Goal: Information Seeking & Learning: Learn about a topic

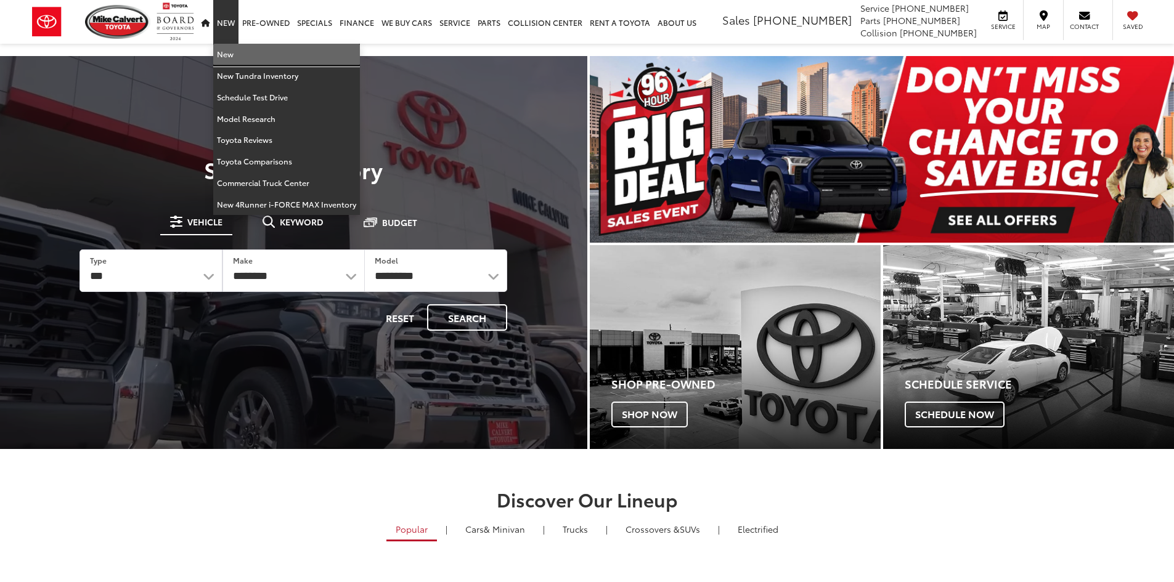
click at [231, 50] on link "New" at bounding box center [286, 55] width 147 height 22
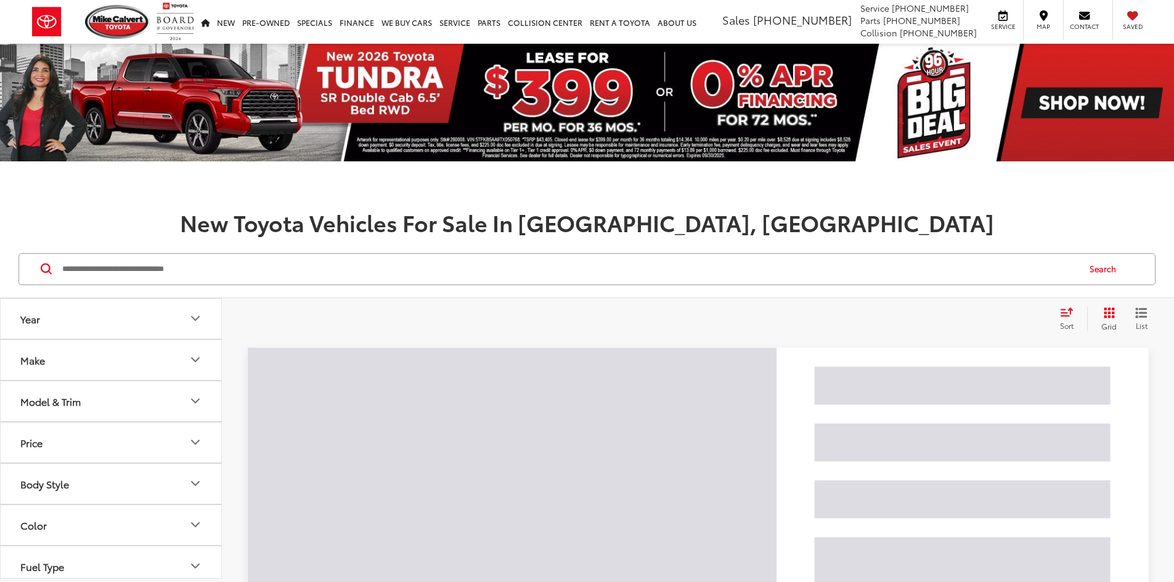
click at [336, 287] on div "Search" at bounding box center [587, 269] width 1174 height 57
click at [334, 280] on input "Search by Make, Model, or Keyword" at bounding box center [569, 270] width 1017 height 30
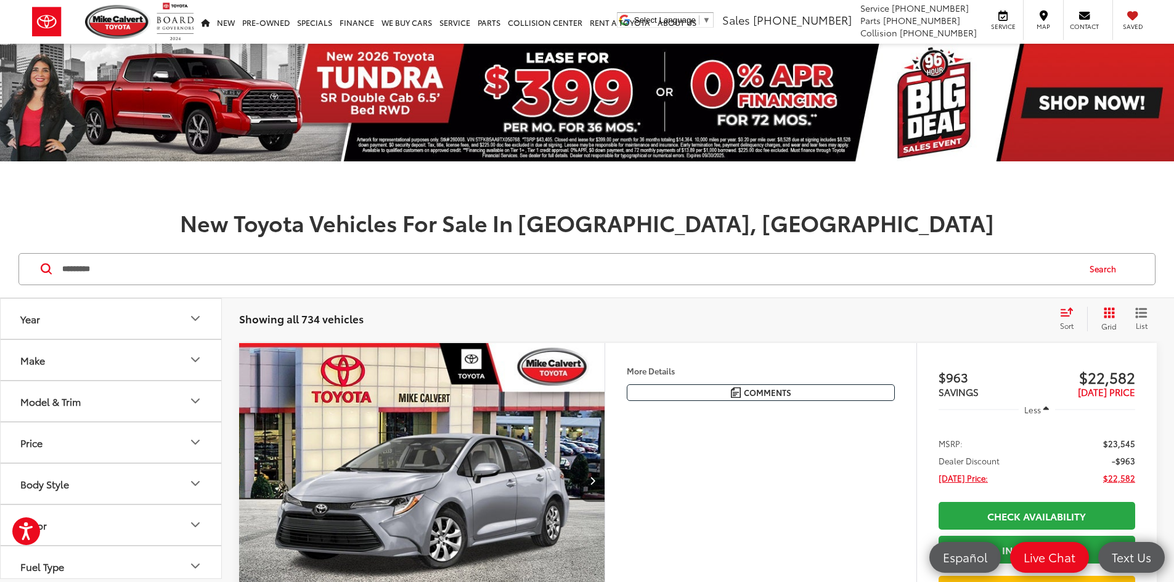
type input "*********"
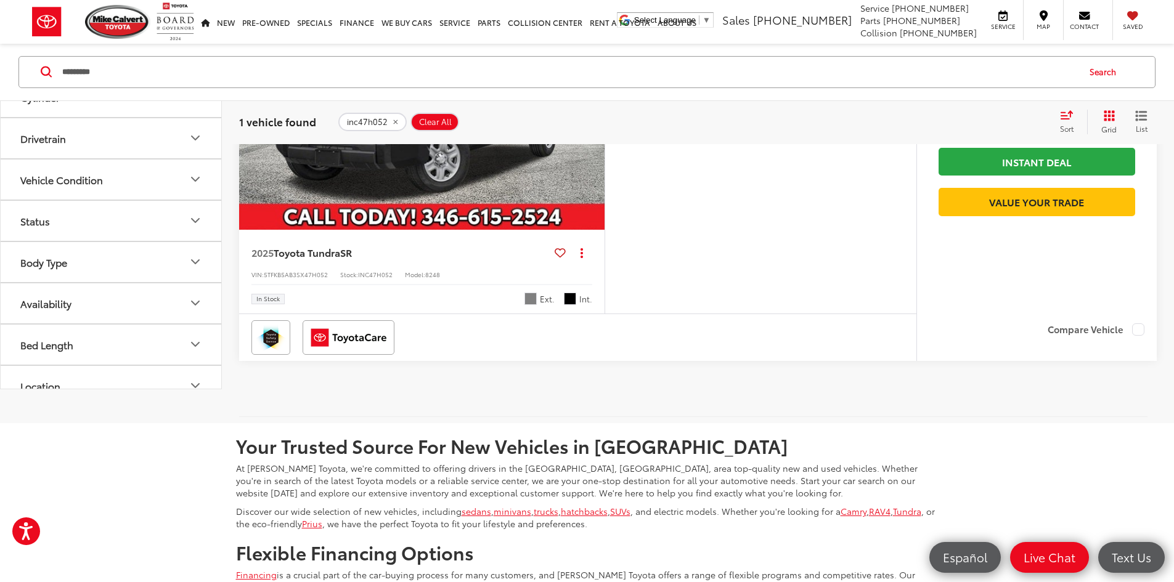
scroll to position [370, 0]
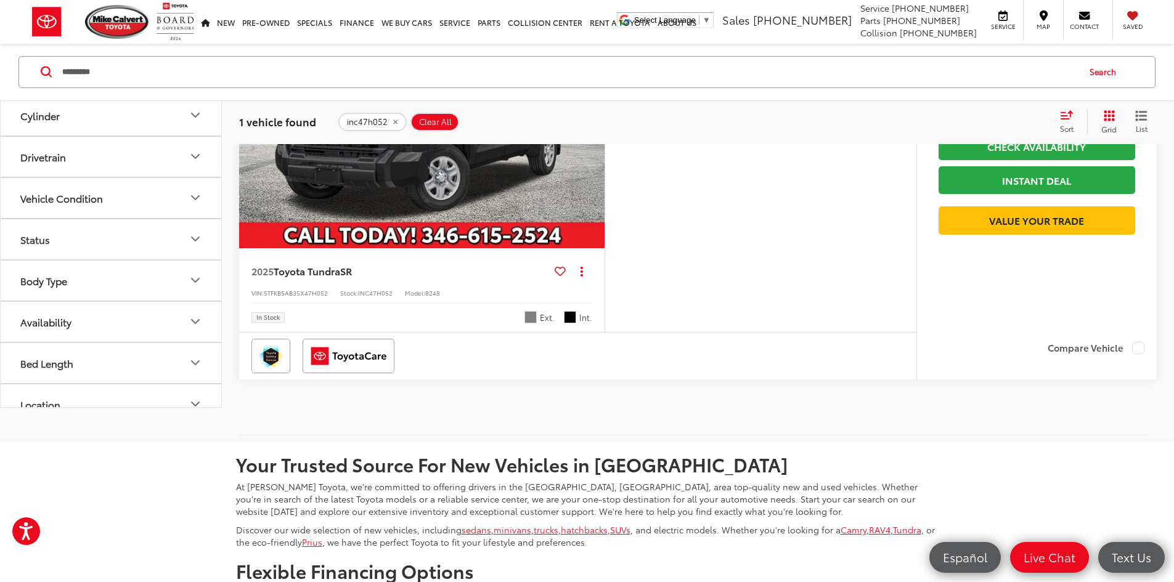
drag, startPoint x: 505, startPoint y: 235, endPoint x: 506, endPoint y: 243, distance: 8.1
click at [505, 236] on img "2025 Toyota Tundra SR 0" at bounding box center [422, 111] width 367 height 276
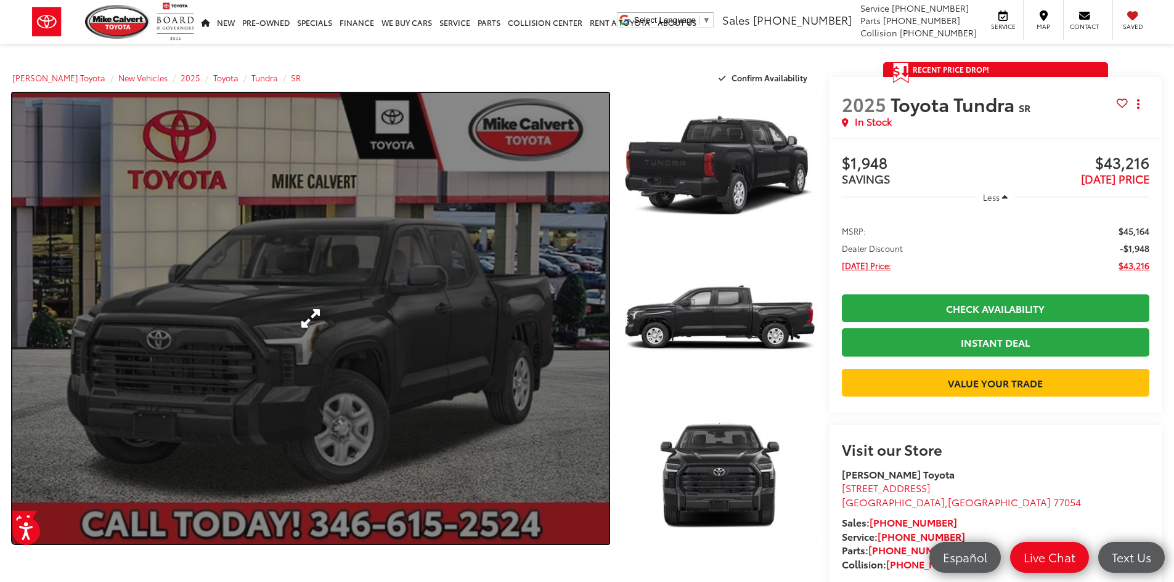
click at [473, 255] on link "Expand Photo 0" at bounding box center [310, 318] width 597 height 451
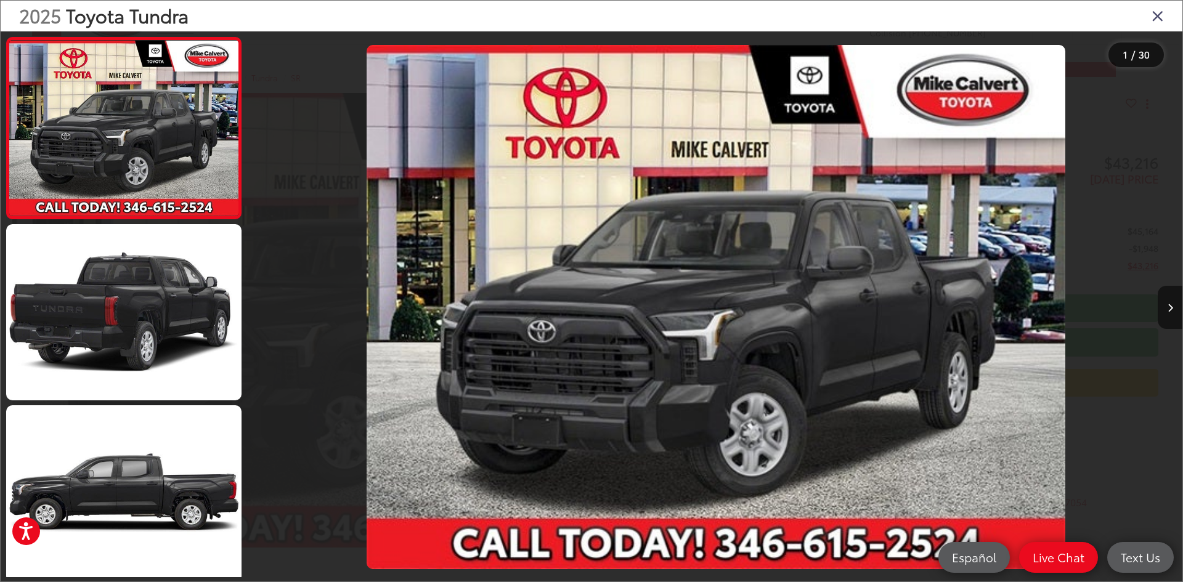
click at [690, 281] on img "2025 Toyota Tundra SR 0" at bounding box center [716, 307] width 699 height 525
click at [1147, 14] on div "2025 Toyota Tundra" at bounding box center [592, 16] width 1182 height 31
click at [1153, 14] on icon "Close gallery" at bounding box center [1158, 15] width 12 height 16
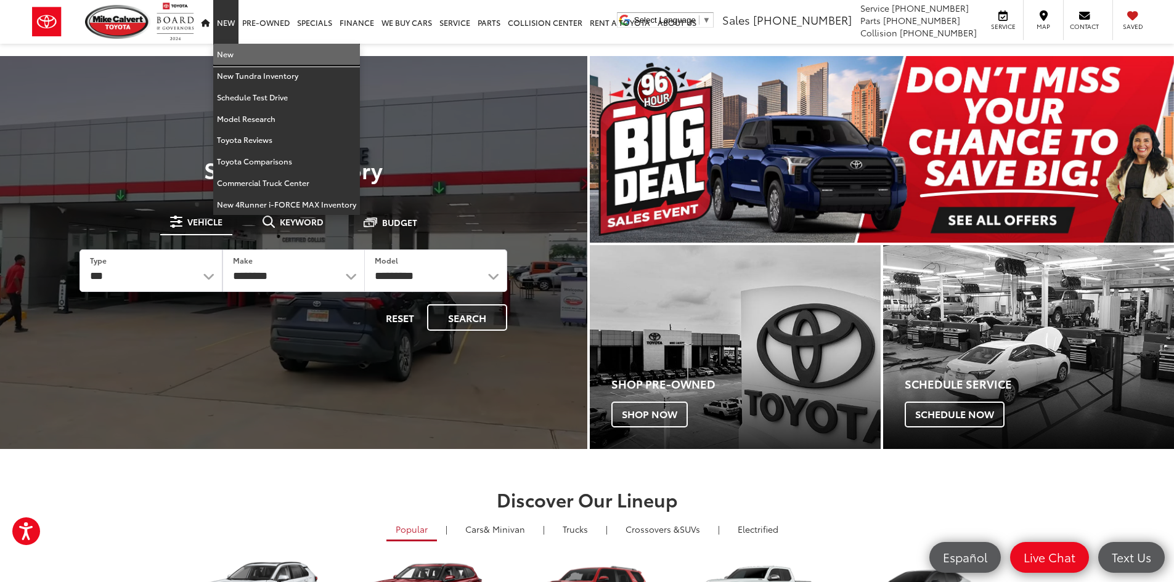
click at [219, 50] on link "New" at bounding box center [286, 55] width 147 height 22
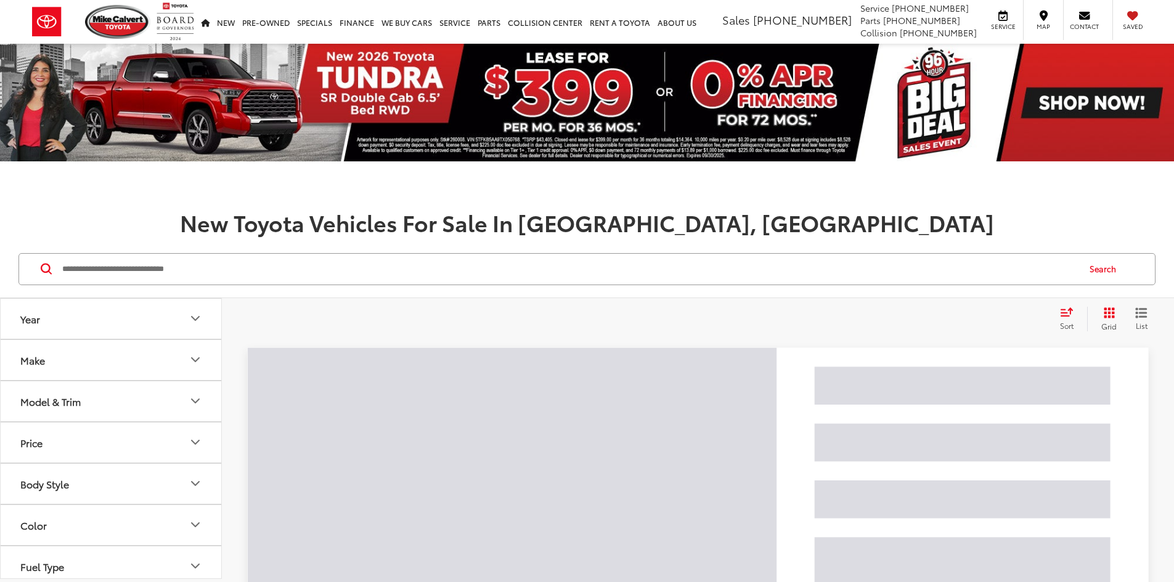
click at [264, 274] on input "Search by Make, Model, or Keyword" at bounding box center [569, 270] width 1017 height 30
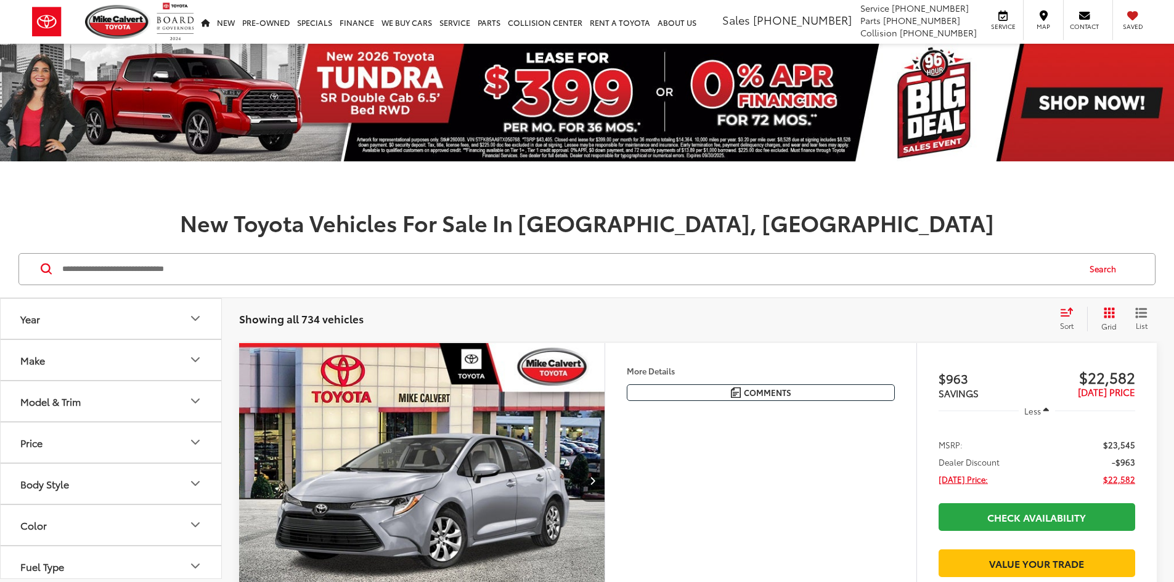
paste input "******"
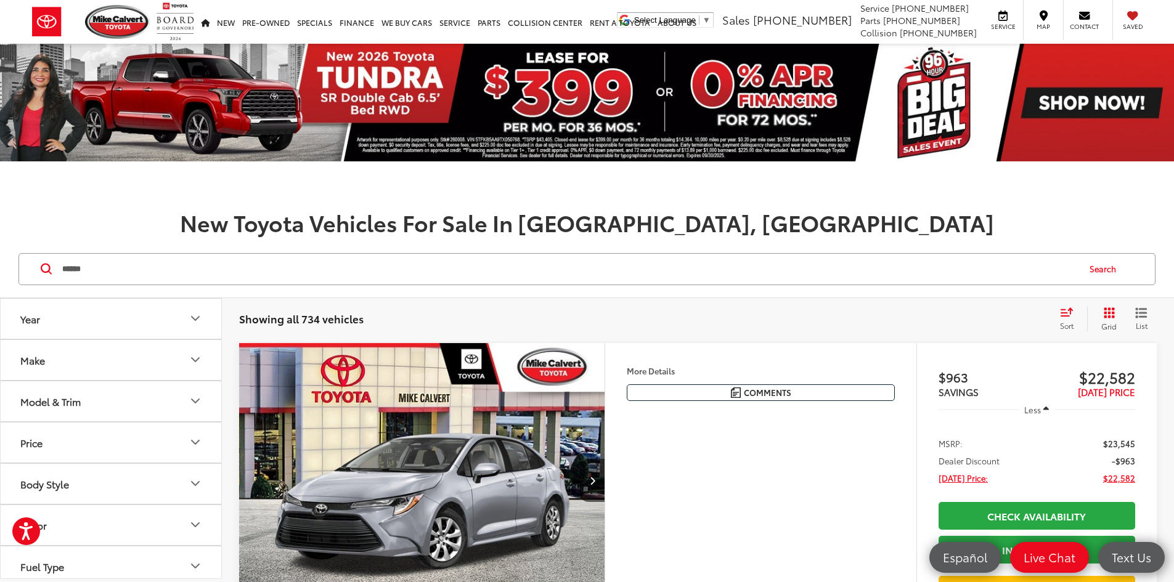
type input "******"
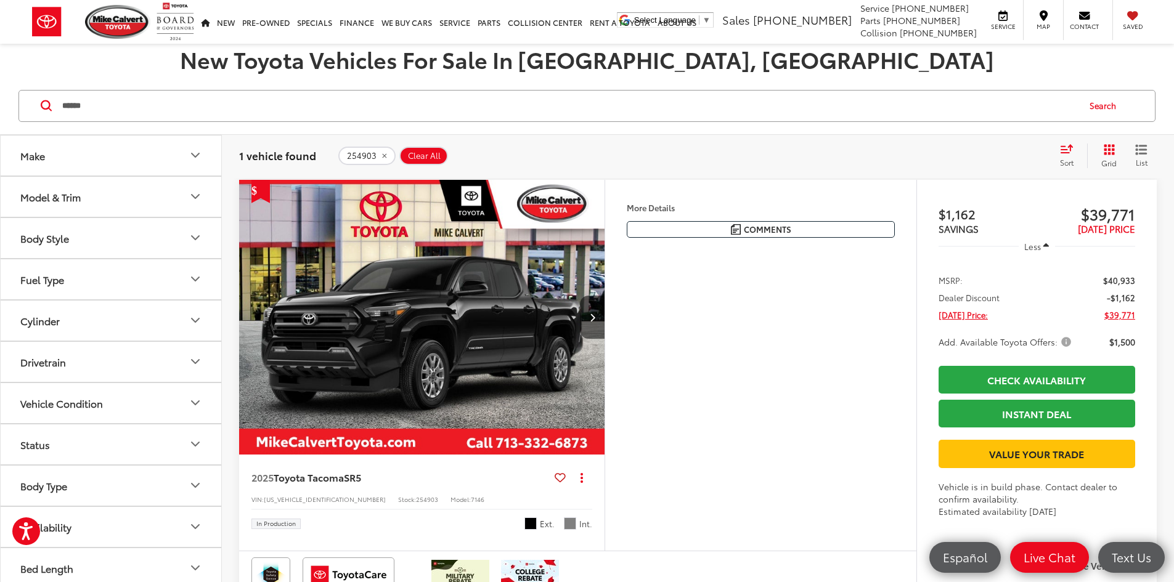
scroll to position [185, 0]
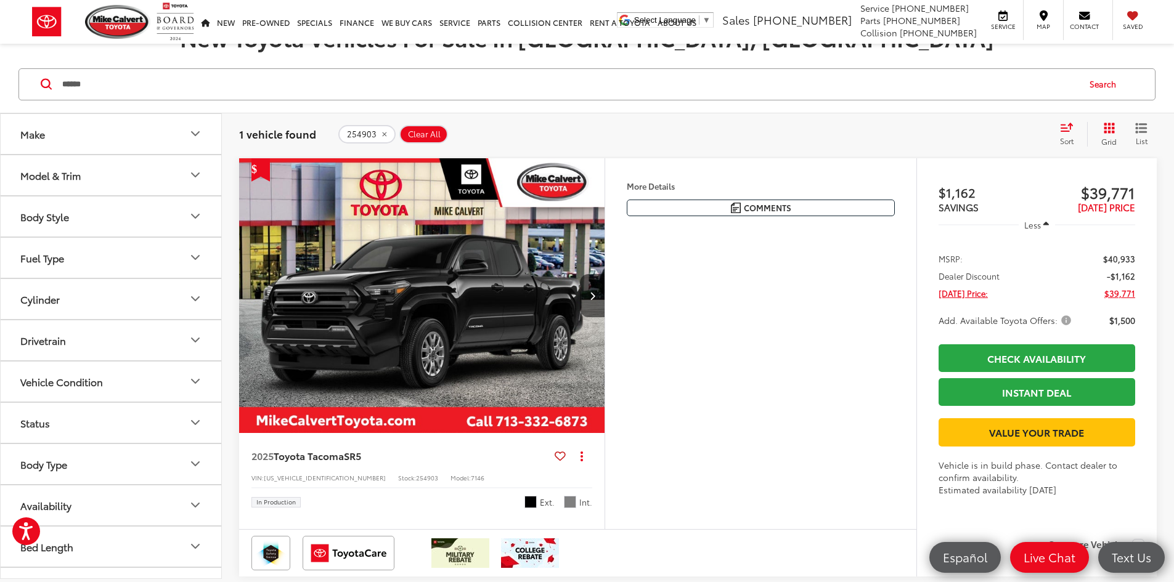
click at [500, 277] on img "2025 Toyota Tacoma SR5 0" at bounding box center [422, 296] width 367 height 276
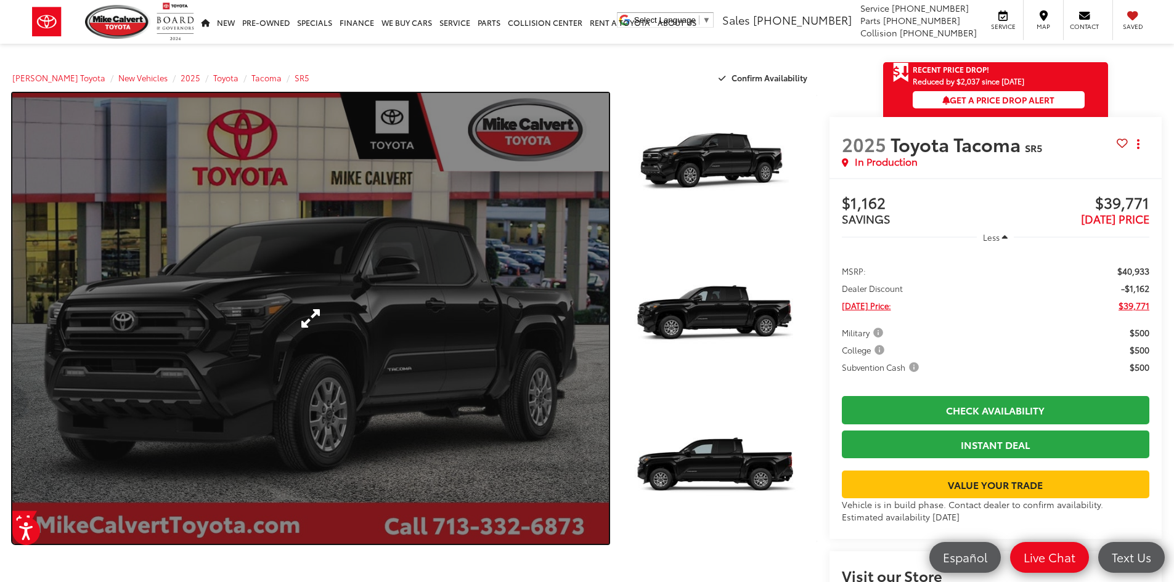
click at [457, 282] on link "Expand Photo 0" at bounding box center [310, 318] width 597 height 451
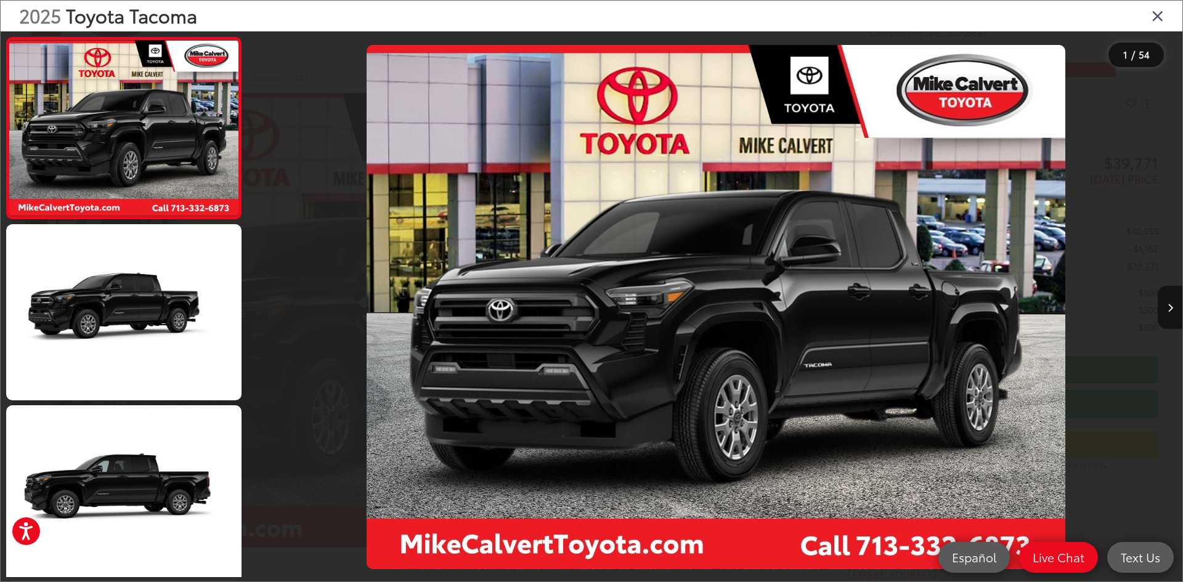
drag, startPoint x: 1177, startPoint y: 10, endPoint x: 1172, endPoint y: 16, distance: 7.9
click at [1174, 15] on div "2025 Toyota Tacoma" at bounding box center [592, 16] width 1182 height 31
click at [1169, 17] on div "2025 Toyota Tacoma" at bounding box center [592, 16] width 1182 height 31
click at [1161, 17] on icon "Close gallery" at bounding box center [1158, 15] width 12 height 16
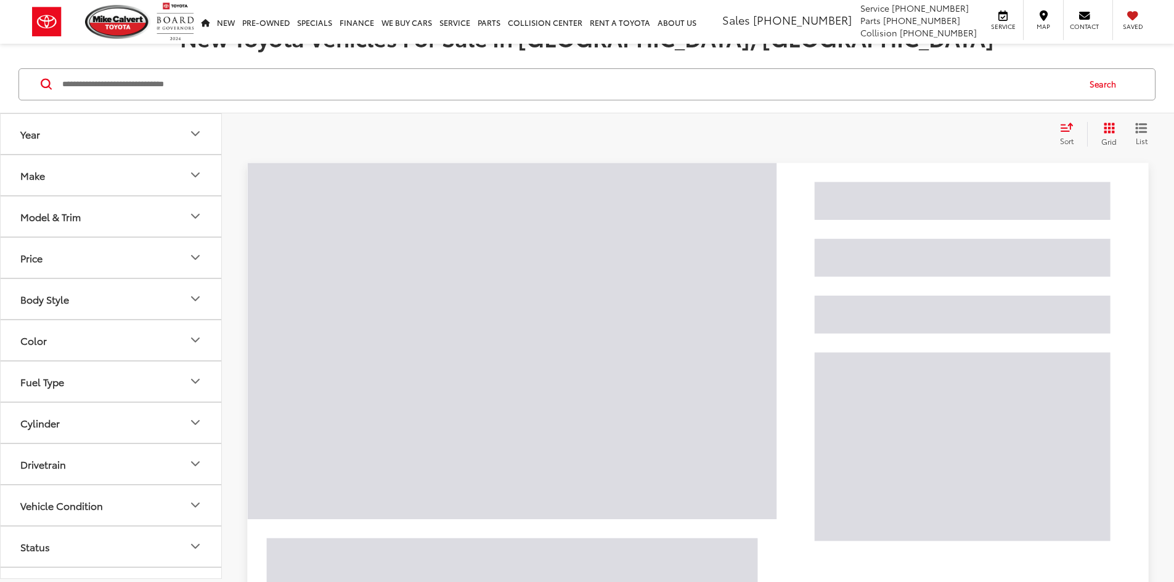
click at [216, 78] on input "Search by Make, Model, or Keyword" at bounding box center [569, 85] width 1017 height 30
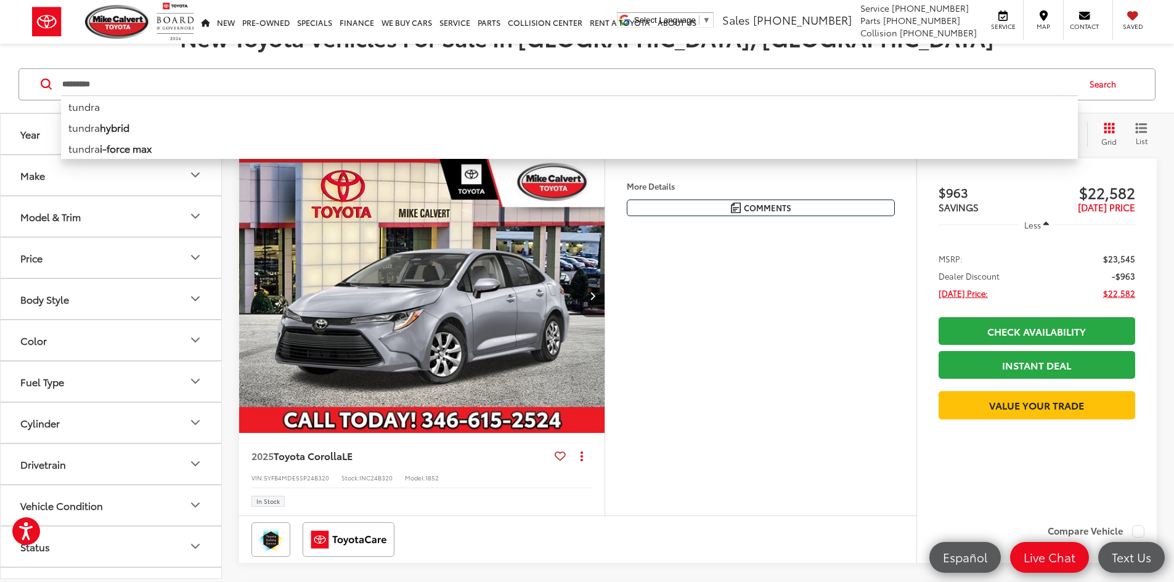
type input "*********"
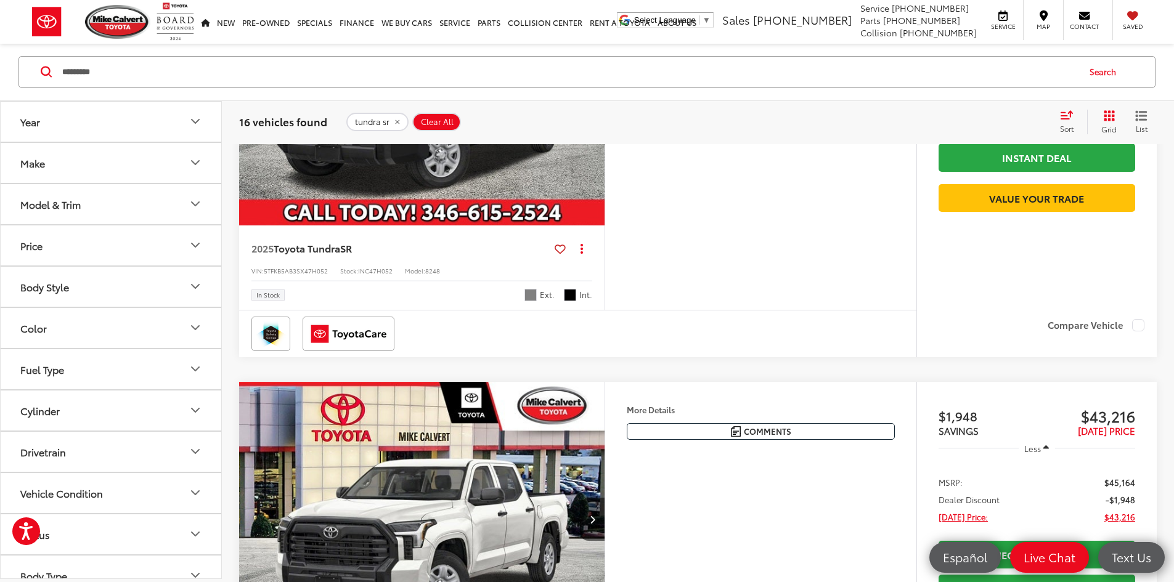
scroll to position [1233, 0]
